Goal: Check status: Check status

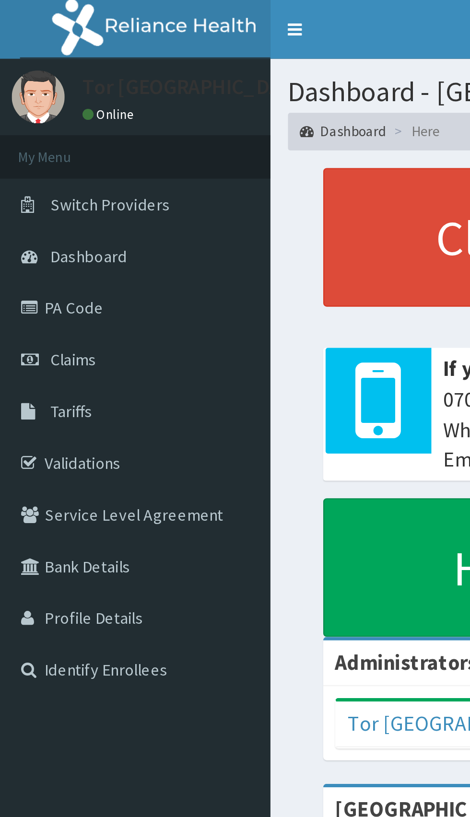
click at [36, 127] on link "PA Code" at bounding box center [55, 125] width 110 height 21
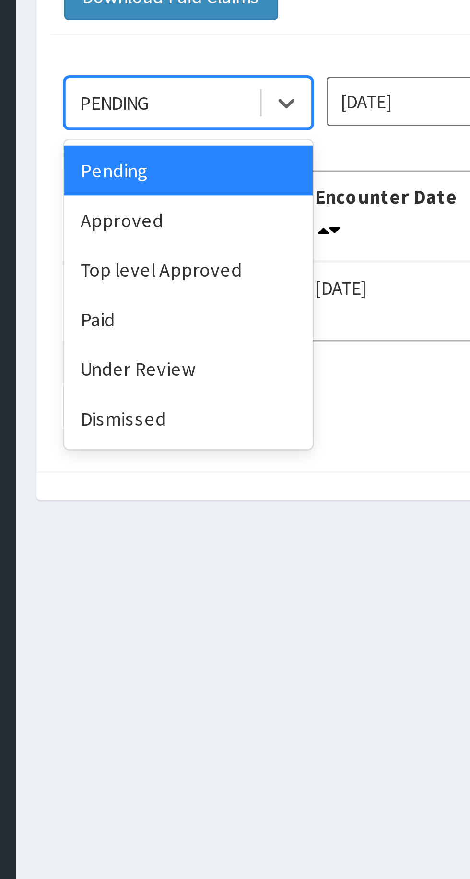
click at [165, 223] on div "Under Review" at bounding box center [170, 216] width 86 height 17
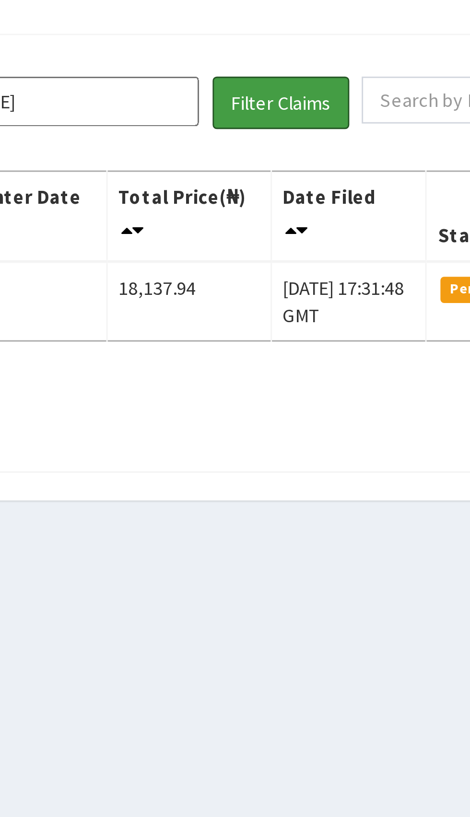
click at [336, 122] on button "Filter Claims" at bounding box center [332, 124] width 47 height 18
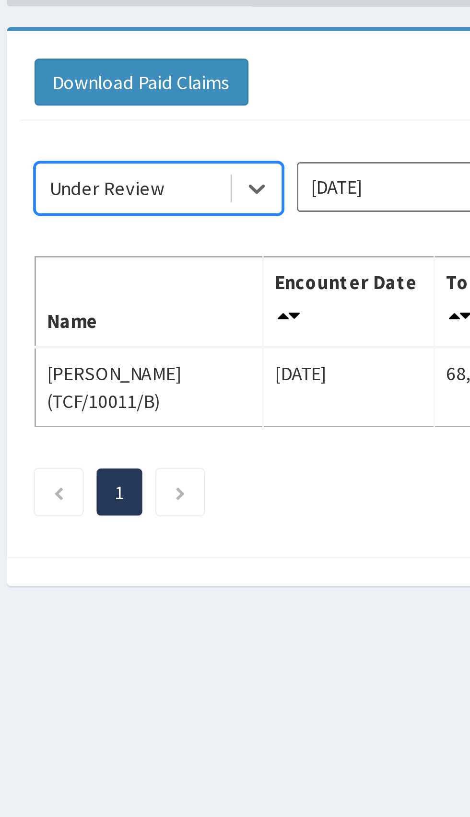
click at [242, 127] on input "Aug 2025" at bounding box center [261, 123] width 86 height 17
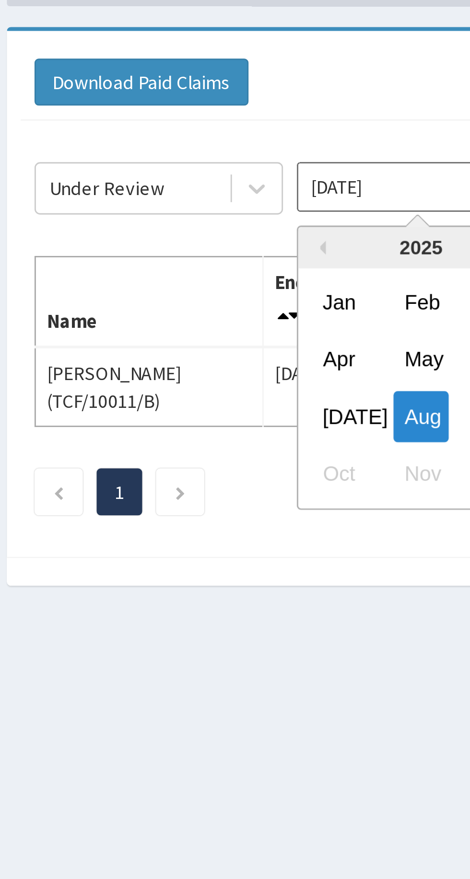
click at [236, 201] on div "Jul" at bounding box center [232, 204] width 19 height 18
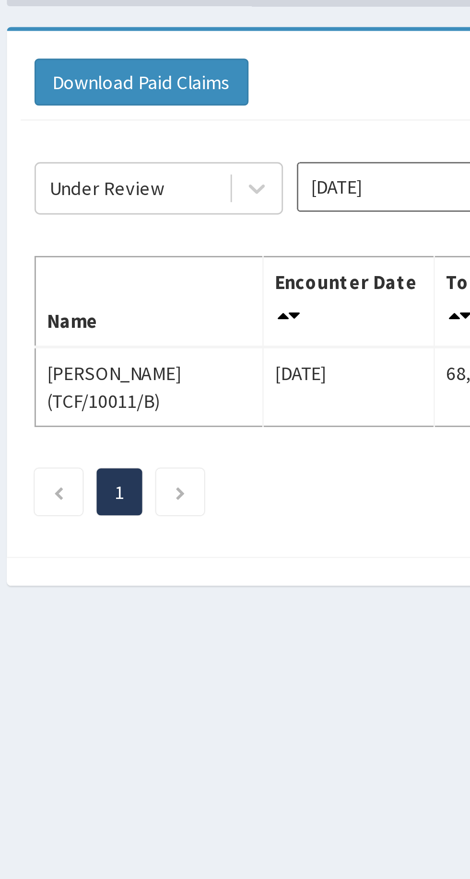
type input "Jul 2025"
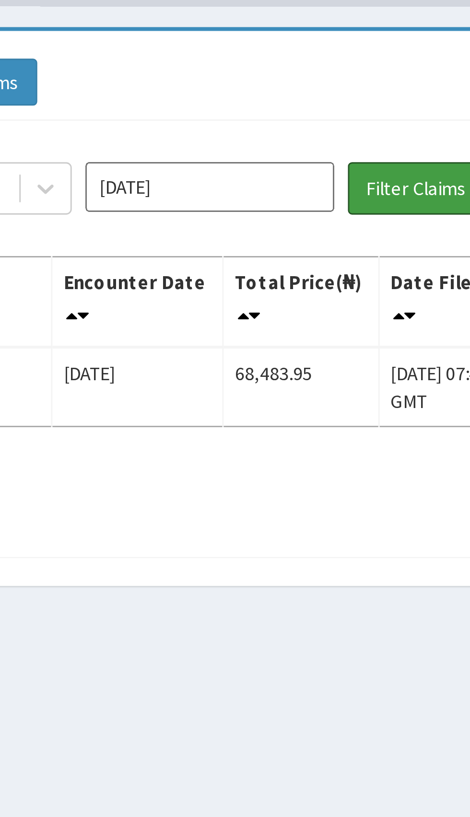
click at [330, 121] on button "Filter Claims" at bounding box center [332, 124] width 47 height 18
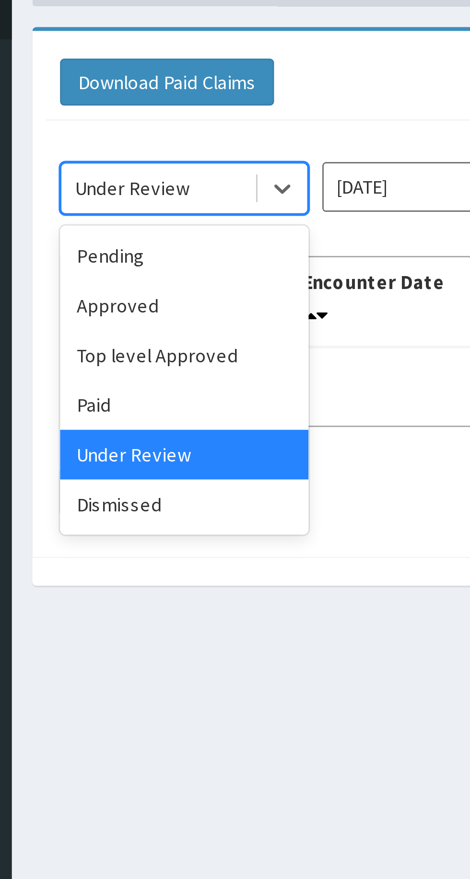
click at [173, 163] on div "Approved" at bounding box center [170, 165] width 86 height 17
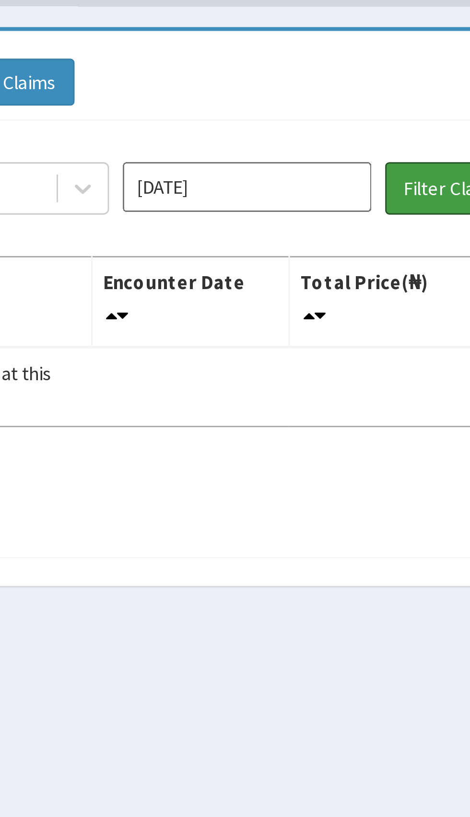
click at [325, 124] on button "Filter Claims" at bounding box center [332, 124] width 47 height 18
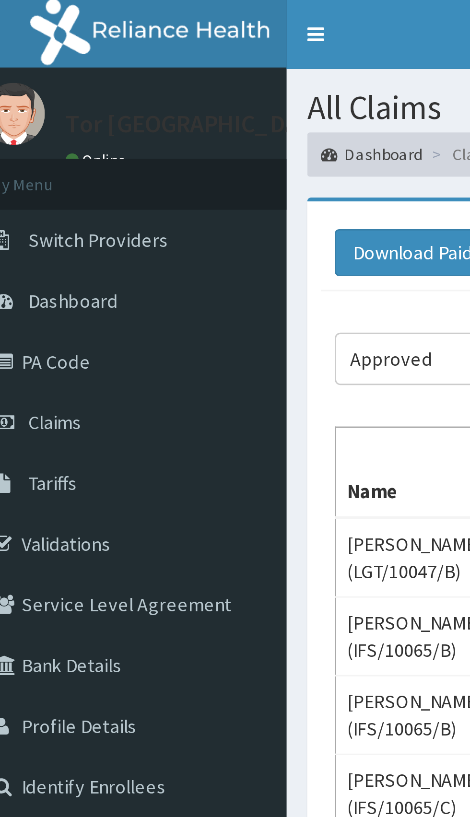
click at [42, 106] on span "Dashboard" at bounding box center [36, 104] width 31 height 9
